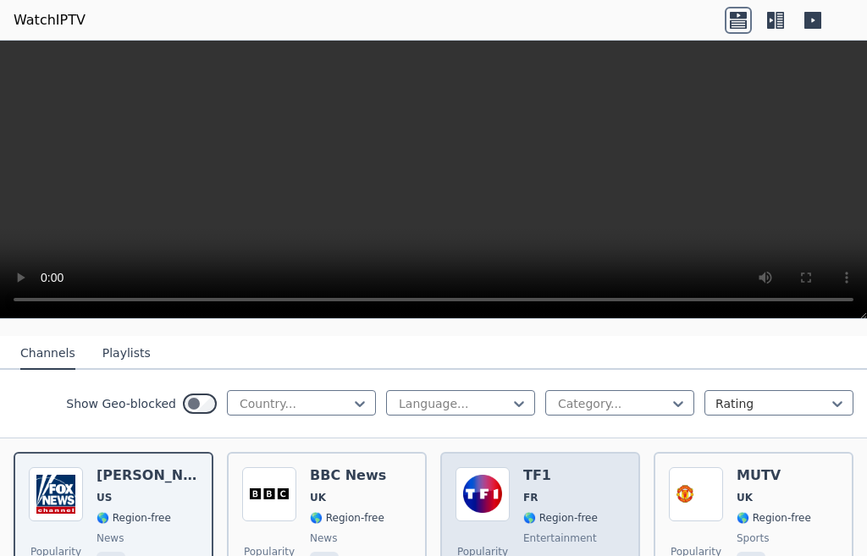
scroll to position [169, 0]
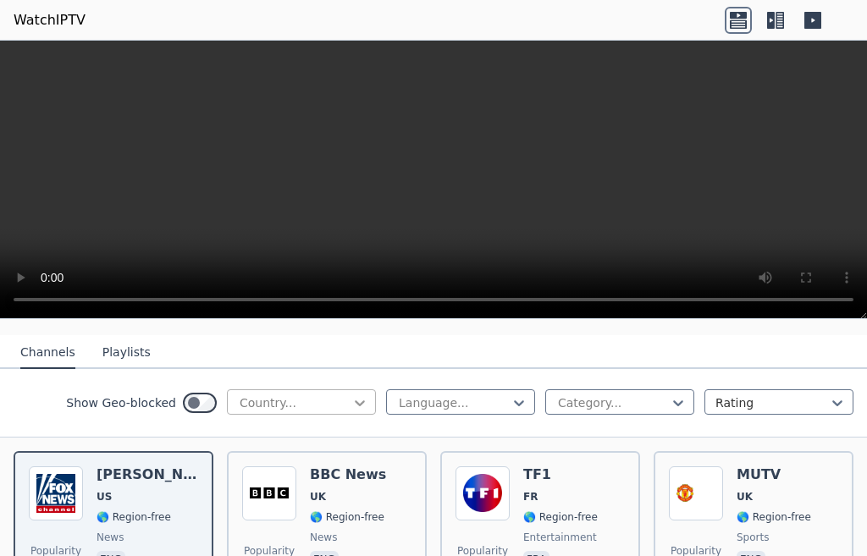
click at [355, 400] on icon at bounding box center [360, 403] width 10 height 6
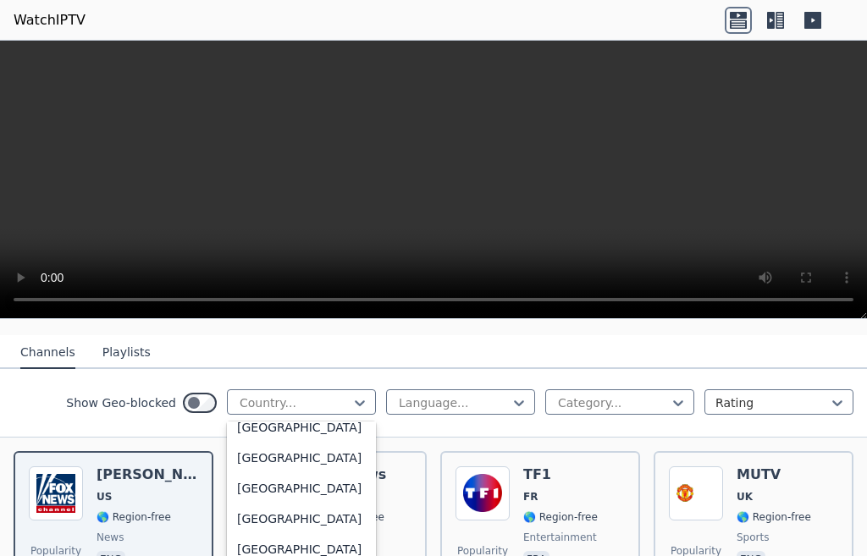
scroll to position [931, 0]
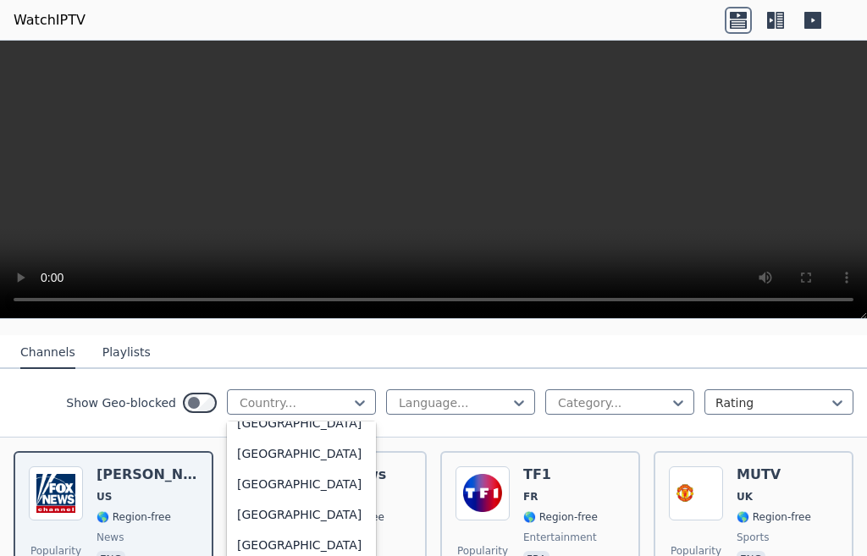
click at [274, 377] on div "[GEOGRAPHIC_DATA]" at bounding box center [301, 362] width 149 height 30
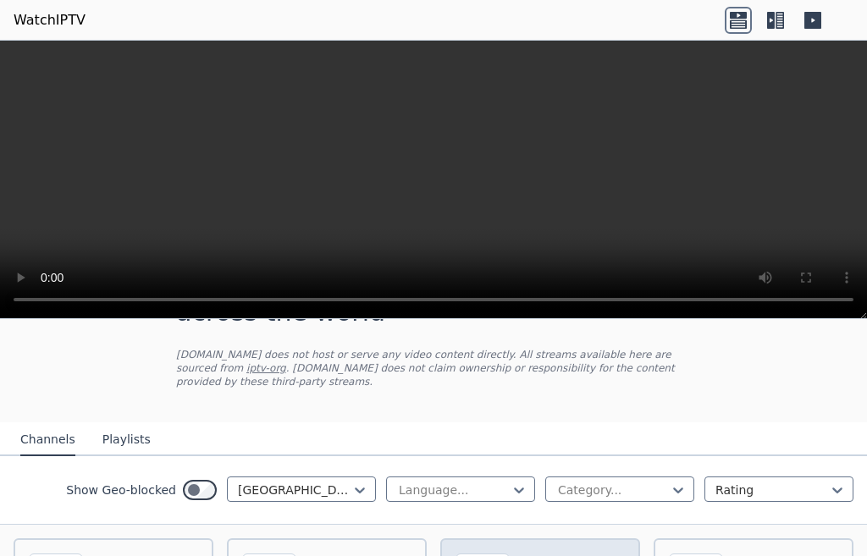
scroll to position [169, 0]
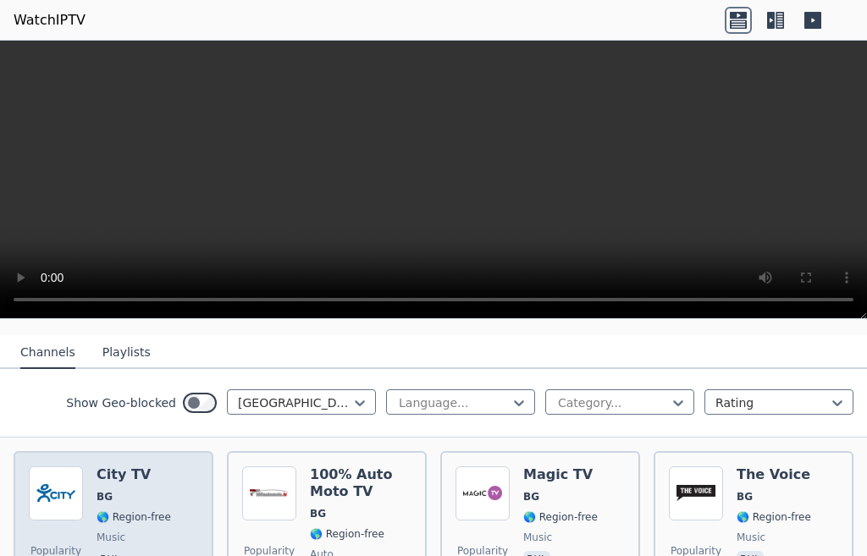
click at [112, 510] on span "🌎 Region-free" at bounding box center [133, 517] width 74 height 14
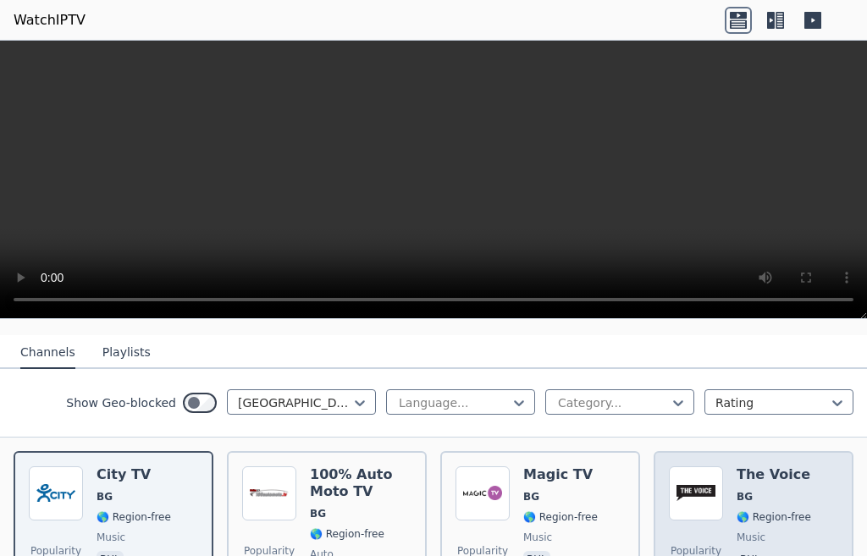
click at [741, 510] on span "🌎 Region-free" at bounding box center [773, 517] width 74 height 14
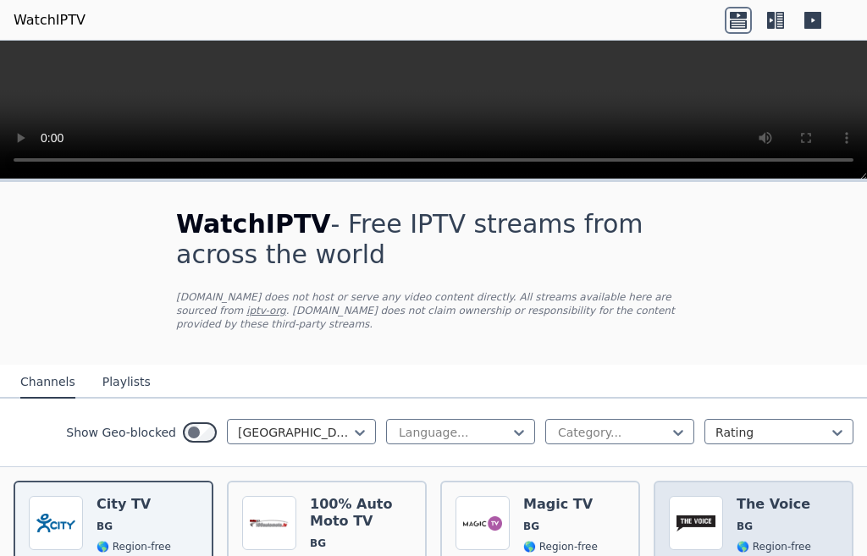
click at [747, 520] on span "BG" at bounding box center [773, 527] width 74 height 14
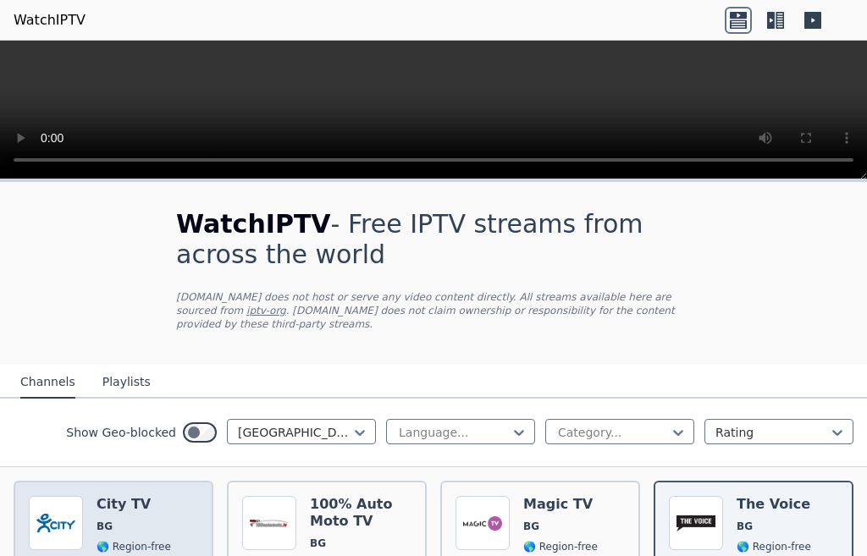
click at [103, 520] on span "BG" at bounding box center [104, 527] width 16 height 14
